Goal: Task Accomplishment & Management: Use online tool/utility

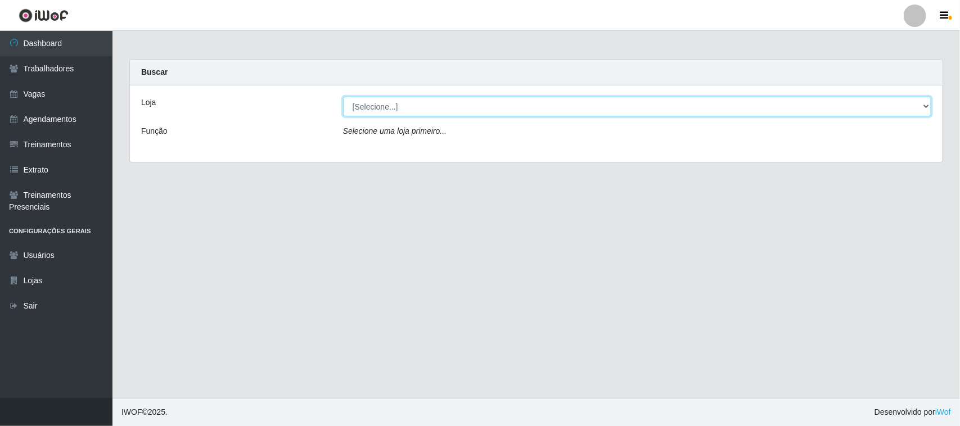
click at [923, 105] on select "[Selecione...] [GEOGRAPHIC_DATA]" at bounding box center [637, 107] width 588 height 20
click at [920, 106] on select "[Selecione...] [GEOGRAPHIC_DATA]" at bounding box center [637, 107] width 588 height 20
select select "65"
click at [343, 97] on select "[Selecione...] [GEOGRAPHIC_DATA]" at bounding box center [637, 107] width 588 height 20
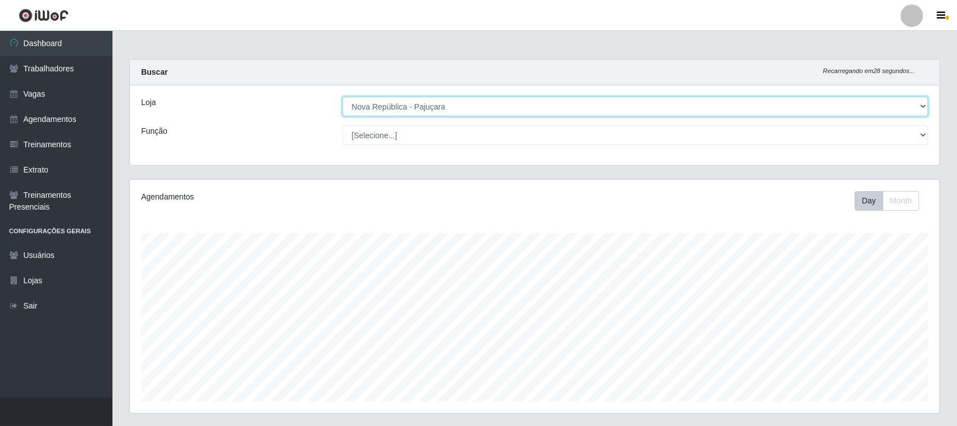
scroll to position [234, 810]
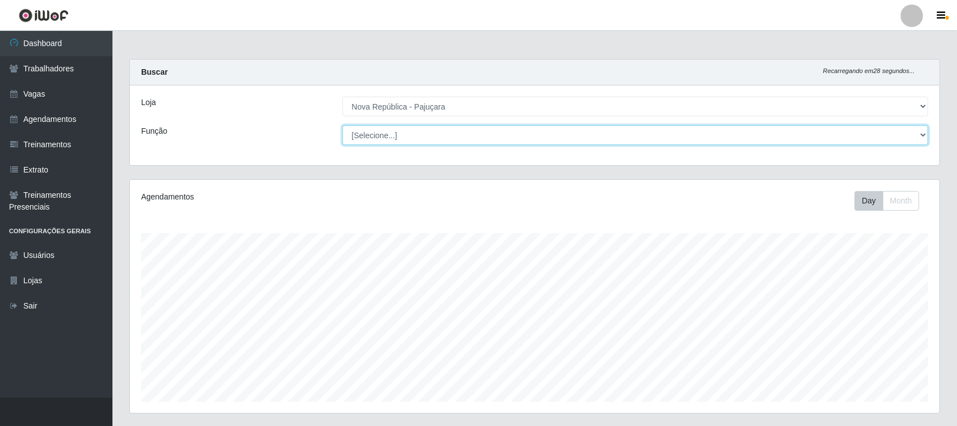
click at [923, 133] on select "[Selecione...] Balconista Operador de Caixa Repositor" at bounding box center [635, 135] width 586 height 20
select select "22"
click at [342, 125] on select "[Selecione...] Balconista Operador de Caixa Repositor" at bounding box center [635, 135] width 586 height 20
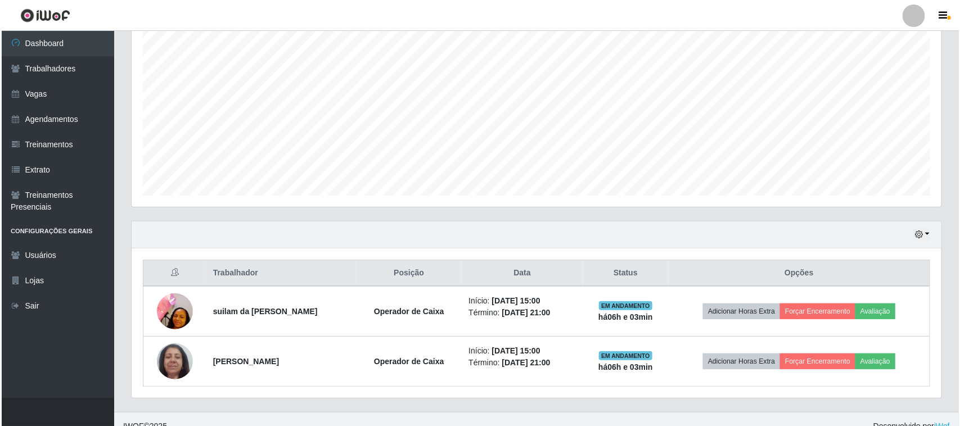
scroll to position [221, 0]
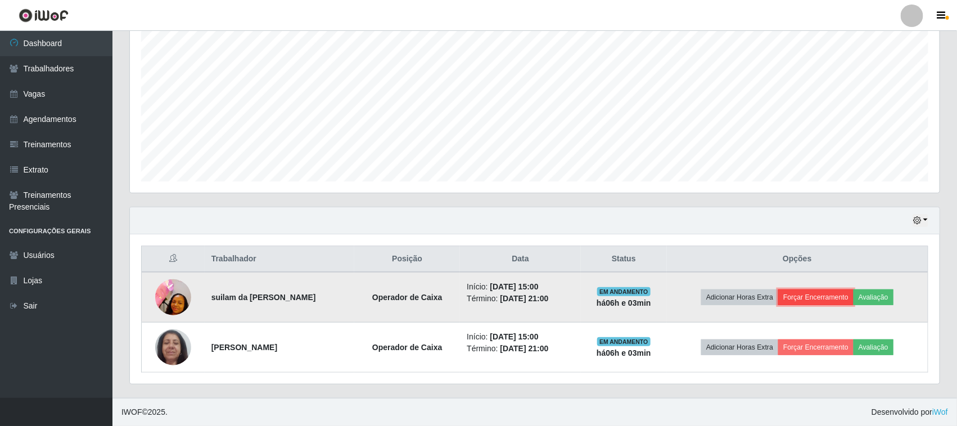
click at [828, 299] on button "Forçar Encerramento" at bounding box center [815, 298] width 75 height 16
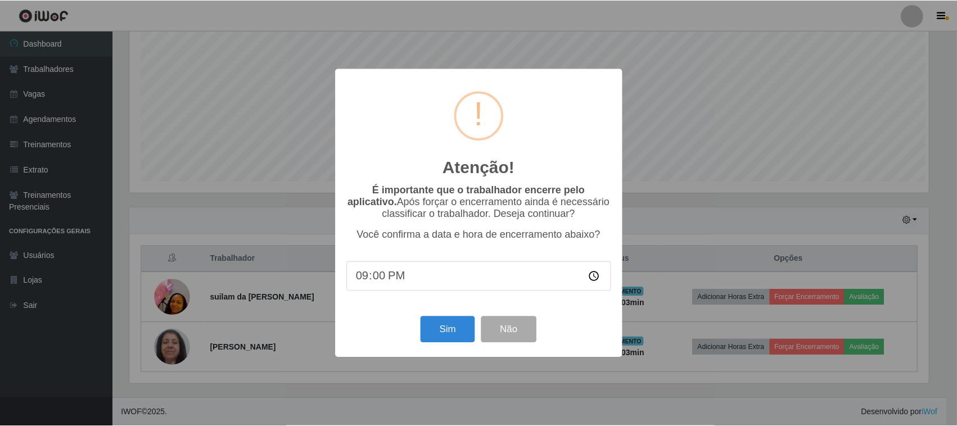
scroll to position [234, 802]
click at [435, 327] on button "Sim" at bounding box center [449, 330] width 55 height 26
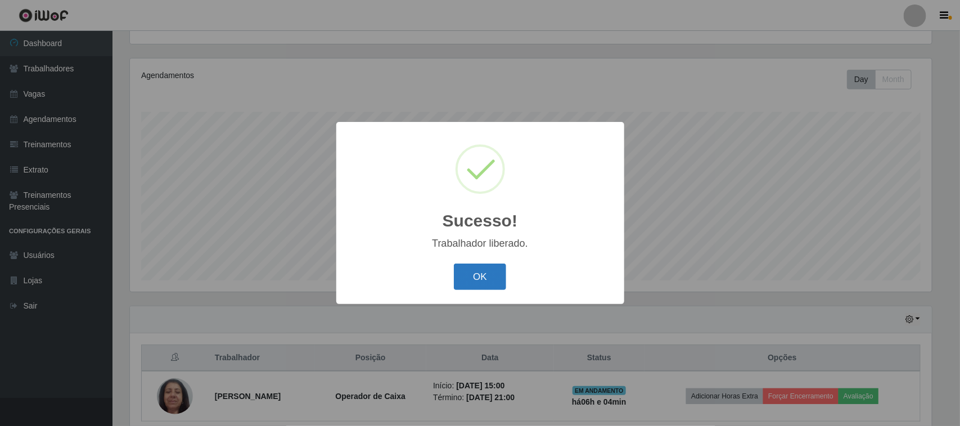
click at [470, 280] on button "OK" at bounding box center [480, 277] width 52 height 26
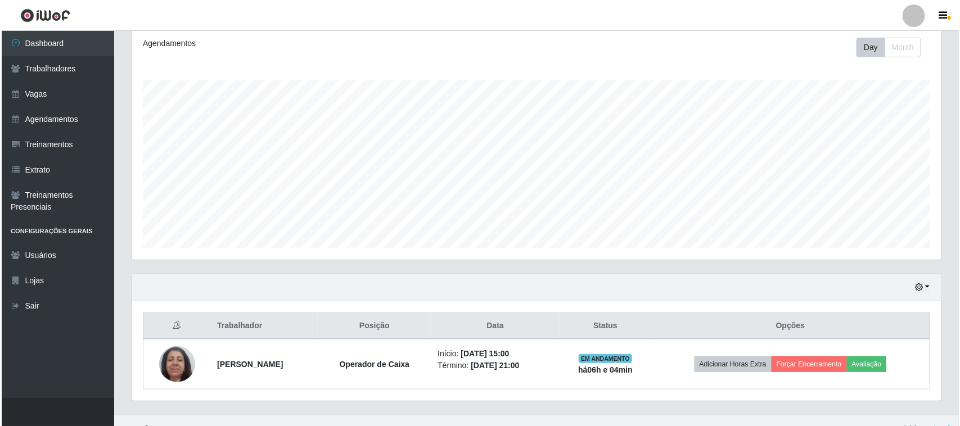
scroll to position [171, 0]
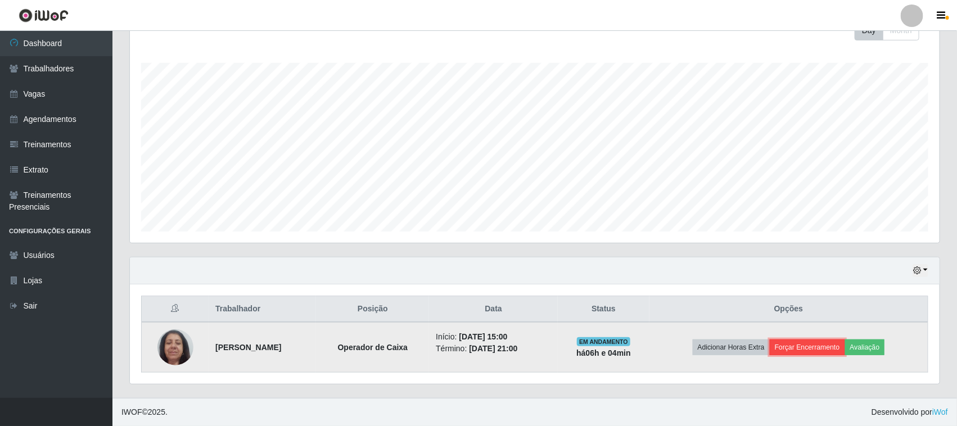
click at [824, 342] on button "Forçar Encerramento" at bounding box center [807, 348] width 75 height 16
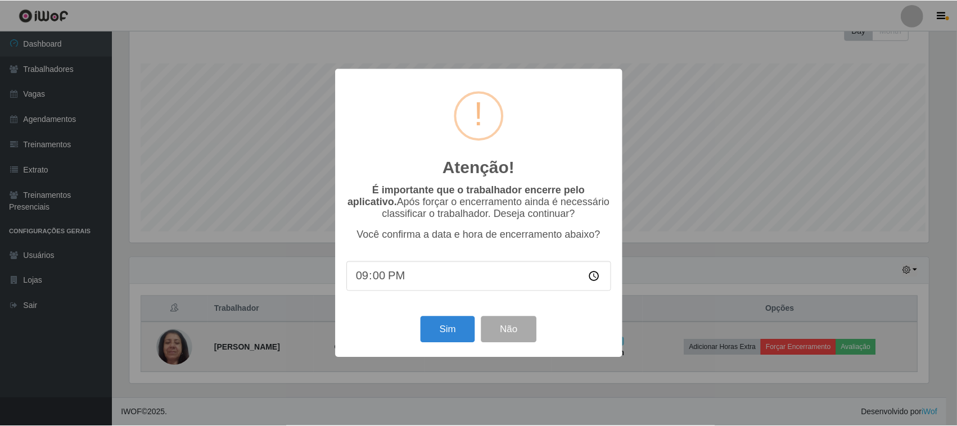
scroll to position [234, 802]
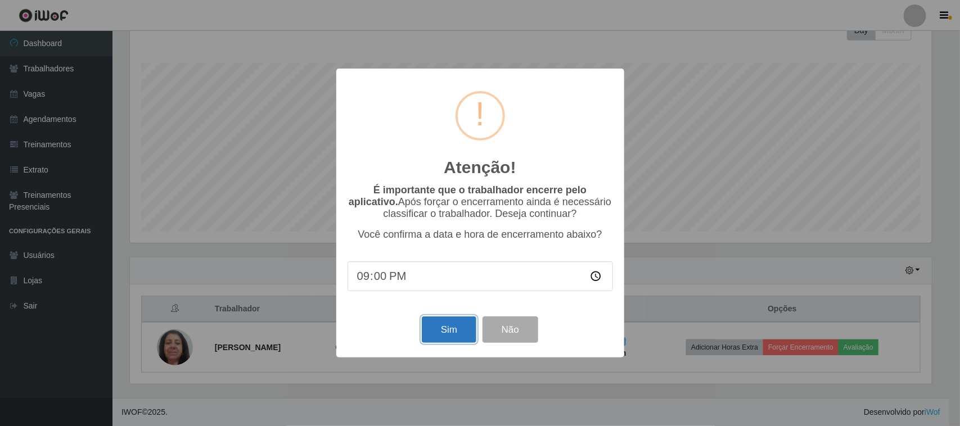
click at [442, 336] on button "Sim" at bounding box center [449, 330] width 55 height 26
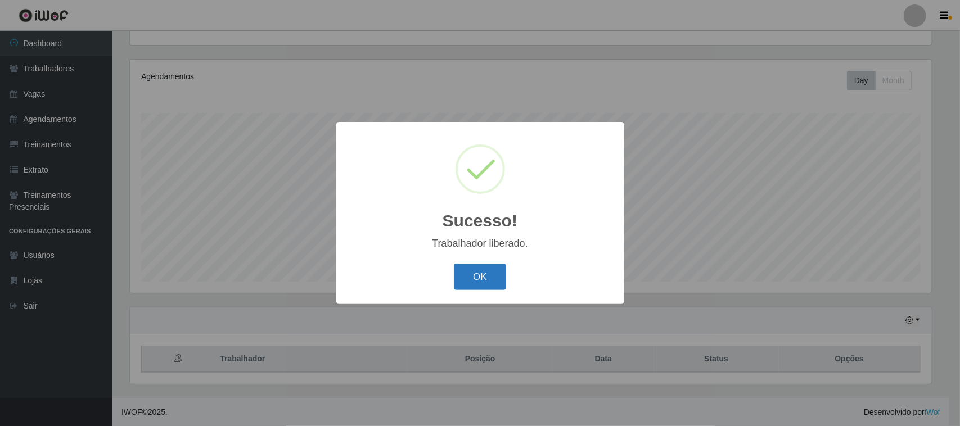
click at [482, 273] on button "OK" at bounding box center [480, 277] width 52 height 26
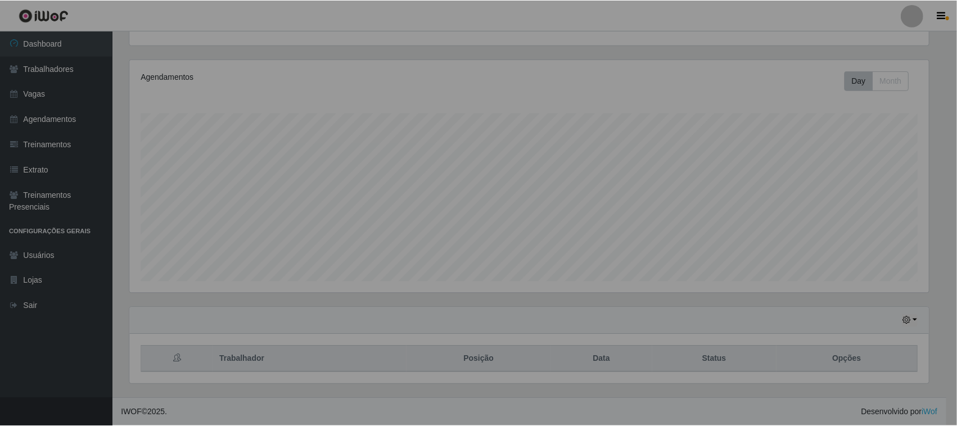
scroll to position [234, 810]
